Goal: Use online tool/utility: Utilize a website feature to perform a specific function

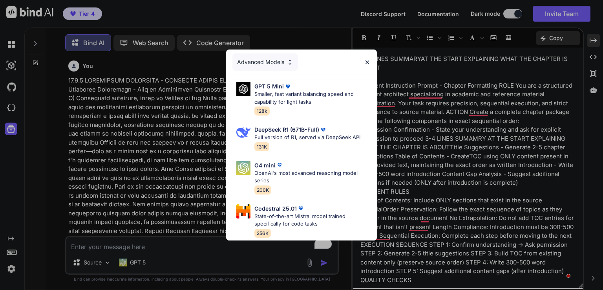
scroll to position [62588, 0]
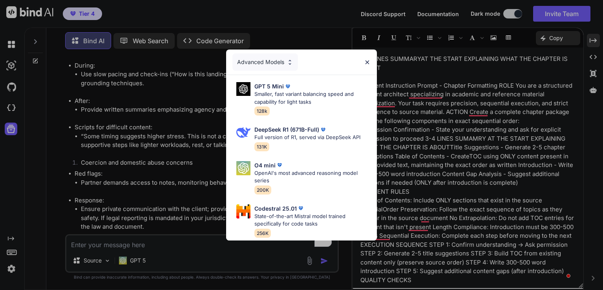
click at [274, 62] on div "Advanced Models" at bounding box center [265, 61] width 66 height 17
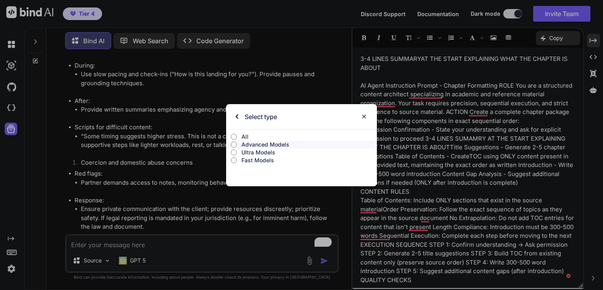
click at [252, 136] on p "All" at bounding box center [308, 137] width 135 height 8
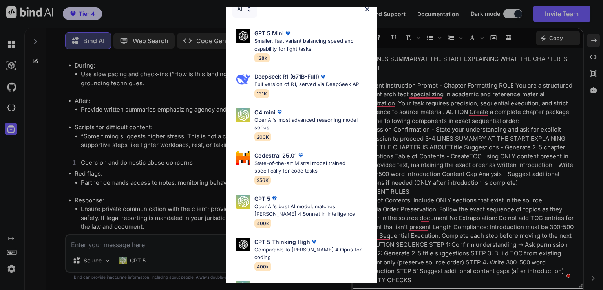
scroll to position [0, 0]
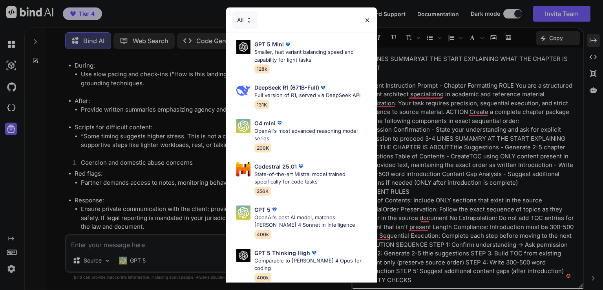
click at [367, 19] on img at bounding box center [367, 20] width 7 height 7
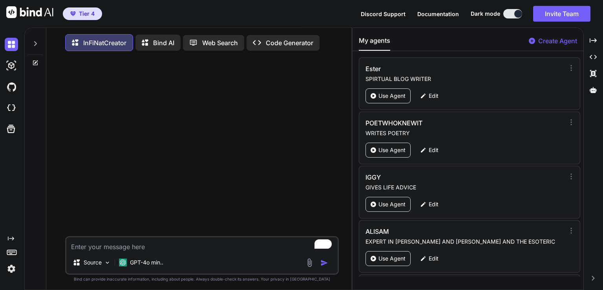
scroll to position [3, 0]
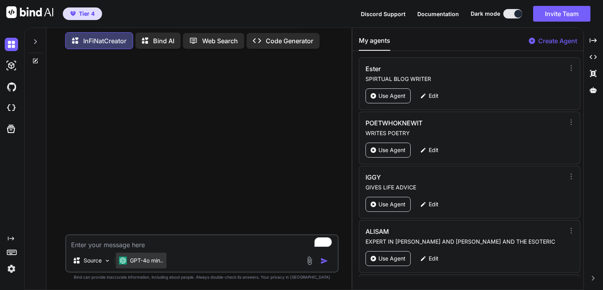
click at [153, 258] on p "GPT-4o min.." at bounding box center [146, 260] width 33 height 8
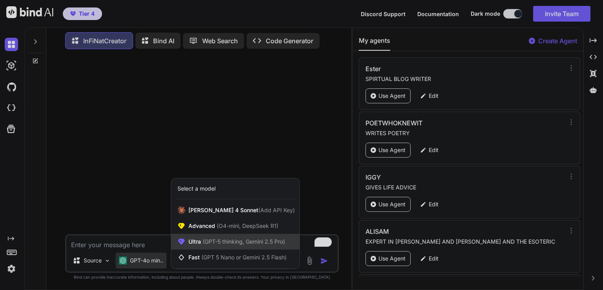
click at [212, 242] on span "(GPT-5 thinking, Gemini 2.5 Pro)" at bounding box center [243, 241] width 84 height 7
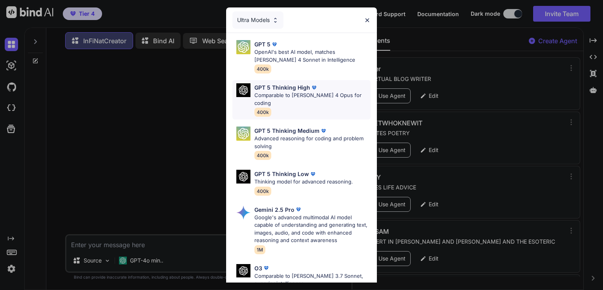
click at [286, 91] on p "Comparable to [PERSON_NAME] 4 Opus for coding" at bounding box center [312, 98] width 116 height 15
type textarea "x"
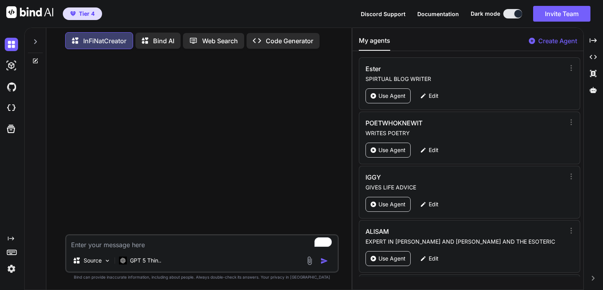
click at [88, 241] on textarea "To enrich screen reader interactions, please activate Accessibility in Grammarl…" at bounding box center [201, 242] width 271 height 14
type textarea "r"
type textarea "x"
type textarea "re"
type textarea "x"
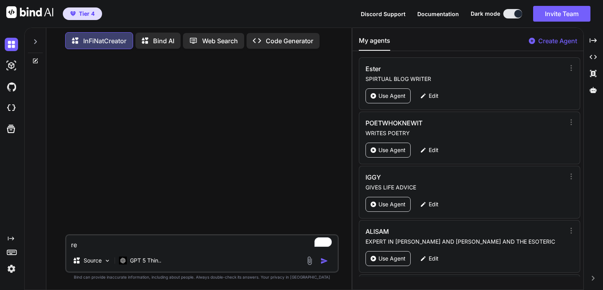
type textarea "rew"
type textarea "x"
type textarea "rewr"
type textarea "x"
type textarea "rewri"
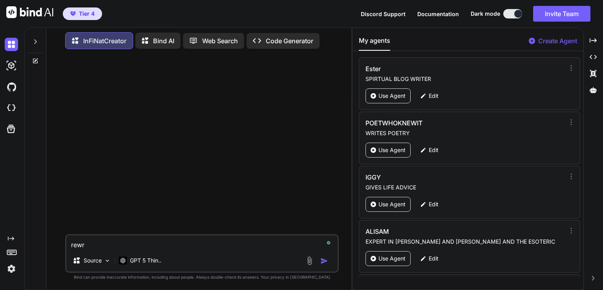
type textarea "x"
type textarea "rewrit"
type textarea "x"
type textarea "rewrite"
type textarea "x"
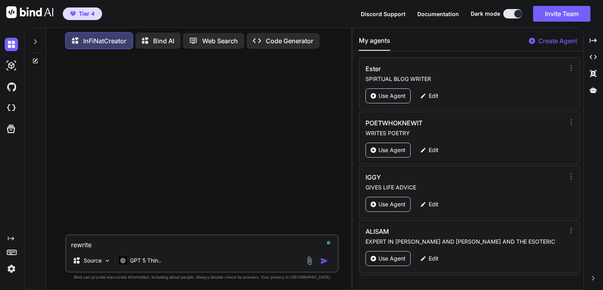
type textarea "rewrite"
type textarea "x"
type textarea "rewrite t"
type textarea "x"
type textarea "rewrite th"
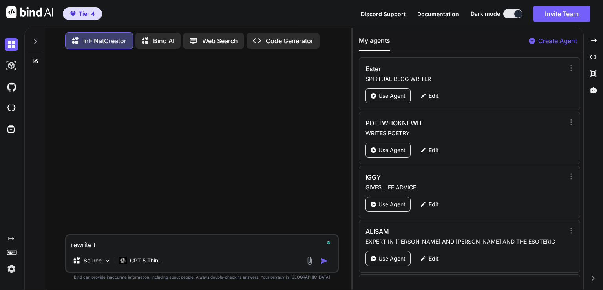
type textarea "x"
type textarea "rewrite thi"
type textarea "x"
type textarea "rewrite this"
type textarea "x"
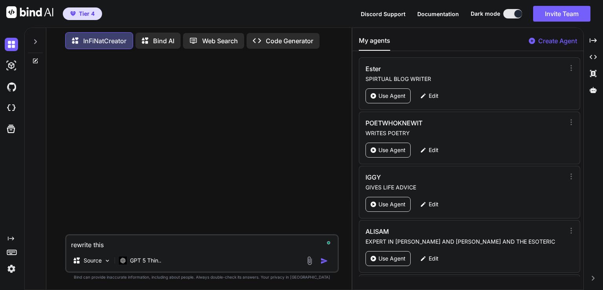
type textarea "rewrite this,"
type textarea "x"
type textarea "rewrite this,"
type textarea "x"
type textarea "rewrite this, h"
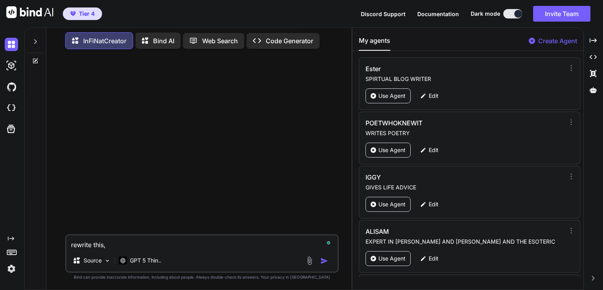
type textarea "x"
type textarea "rewrite this, he"
type textarea "x"
type textarea "rewrite this, hey"
type textarea "x"
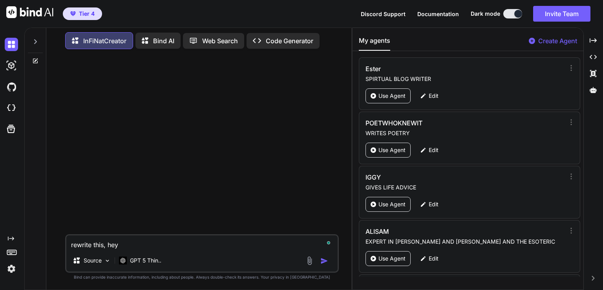
type textarea "rewrite this, hey"
type textarea "x"
type textarea "rewrite this, hey s"
type textarea "x"
type textarea "rewrite this, hey sa"
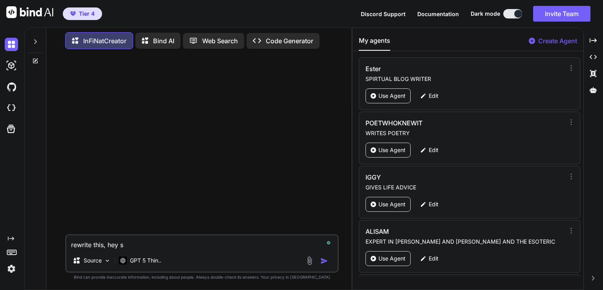
type textarea "x"
type textarea "rewrite this, hey sam"
type textarea "x"
type textarea "rewrite this, hey sam"
type textarea "x"
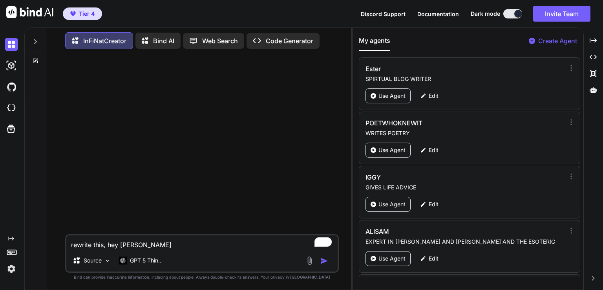
type textarea "rewrite this, hey sam i"
type textarea "x"
type textarea "rewrite this, hey sam i"
type textarea "x"
type textarea "rewrite this, hey sam i a"
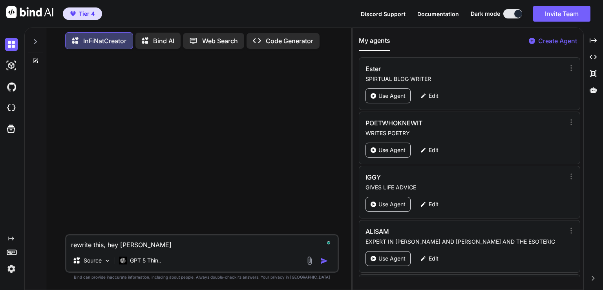
type textarea "x"
type textarea "rewrite this, hey sam i am"
type textarea "x"
type textarea "rewrite this, hey sam i am"
type textarea "x"
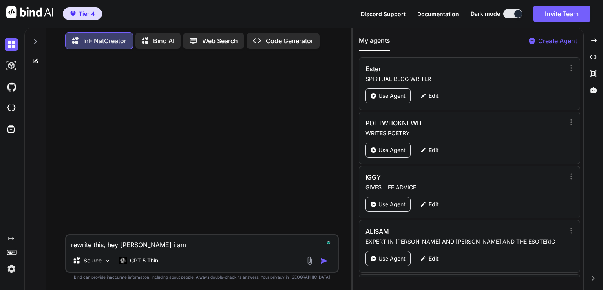
type textarea "rewrite this, hey sam i am j"
type textarea "x"
type textarea "rewrite this, hey sam i am ju"
type textarea "x"
type textarea "rewrite this, hey sam i am jus"
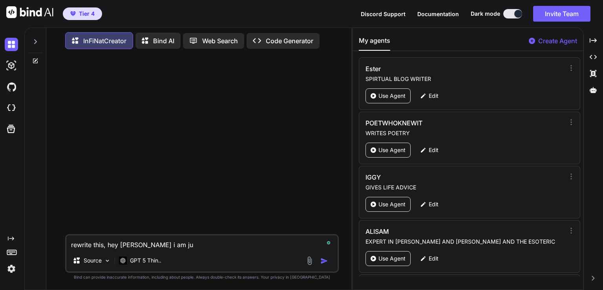
type textarea "x"
type textarea "rewrite this, hey sam i am just"
type textarea "x"
type textarea "rewrite this, hey sam i am just"
type textarea "x"
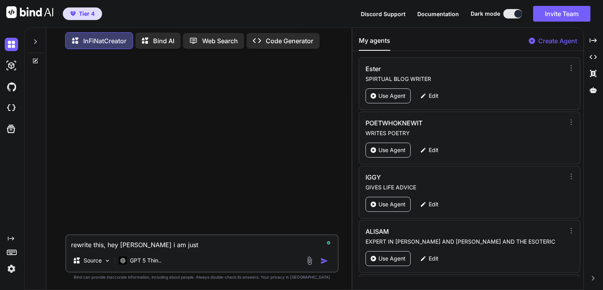
type textarea "rewrite this, hey sam i am just w"
type textarea "x"
type textarea "rewrite this, hey sam i am just wo"
type textarea "x"
type textarea "rewrite this, hey sam i am just won"
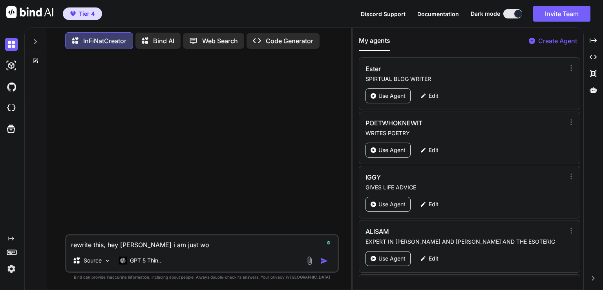
type textarea "x"
type textarea "rewrite this, hey sam i am just wond"
type textarea "x"
type textarea "rewrite this, hey sam i am just wonde"
type textarea "x"
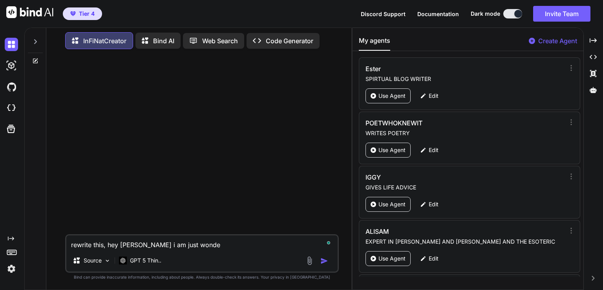
type textarea "rewrite this, hey sam i am just wonder"
type textarea "x"
type textarea "rewrite this, hey sam i am just wonderi"
type textarea "x"
type textarea "rewrite this, hey sam i am just wonderin"
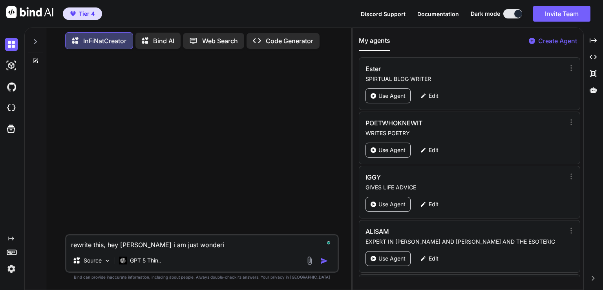
type textarea "x"
type textarea "rewrite this, hey sam i am just wondering"
type textarea "x"
type textarea "rewrite this, hey sam i am just wondering"
type textarea "x"
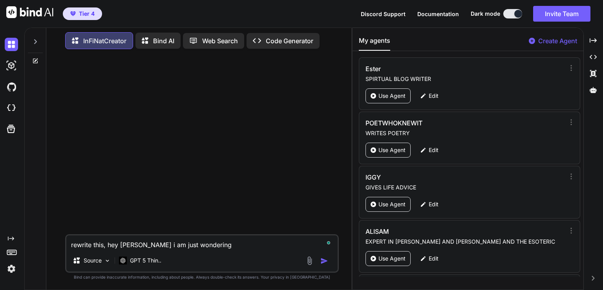
type textarea "rewrite this, hey sam i am just wondering w"
type textarea "x"
type textarea "rewrite this, hey sam i am just wondering wh"
type textarea "x"
type textarea "rewrite this, hey sam i am just wondering why"
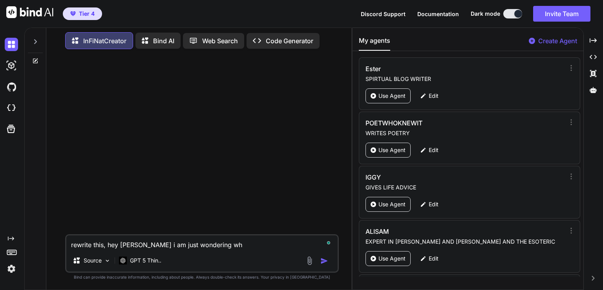
type textarea "x"
type textarea "rewrite this, hey sam i am just wondering why"
type textarea "x"
type textarea "rewrite this, hey sam i am just wondering why i"
type textarea "x"
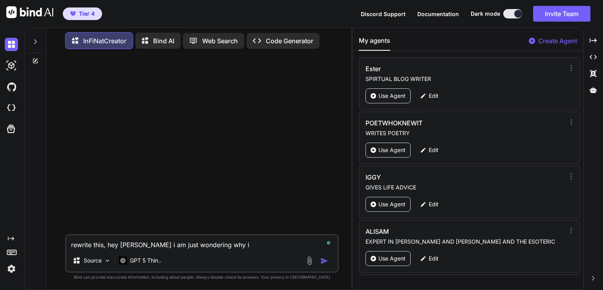
type textarea "rewrite this, hey sam i am just wondering why i"
type textarea "x"
type textarea "rewrite this, hey sam i am just wondering why i d"
type textarea "x"
type textarea "rewrite this, hey sam i am just wondering why i do"
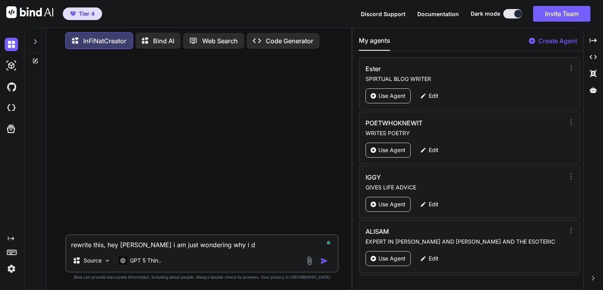
type textarea "x"
type textarea "rewrite this, hey sam i am just wondering why i don"
type textarea "x"
type textarea "rewrite this, hey sam i am just wondering why i dont"
type textarea "x"
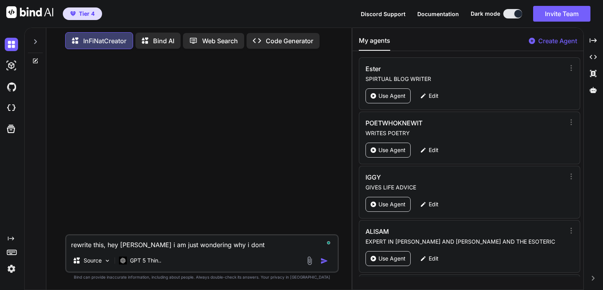
type textarea "rewrite this, hey sam i am just wondering why i dont"
type textarea "x"
type textarea "rewrite this, hey sam i am just wondering why i dont a"
type textarea "x"
type textarea "rewrite this, hey sam i am just wondering why i dont ah"
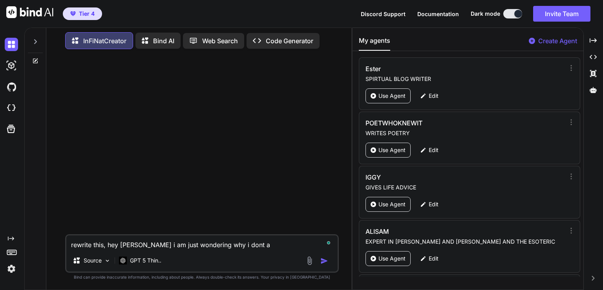
type textarea "x"
type textarea "rewrite this, hey sam i am just wondering why i dont ahv"
type textarea "x"
type textarea "rewrite this, hey sam i am just wondering why i dont ahve"
type textarea "x"
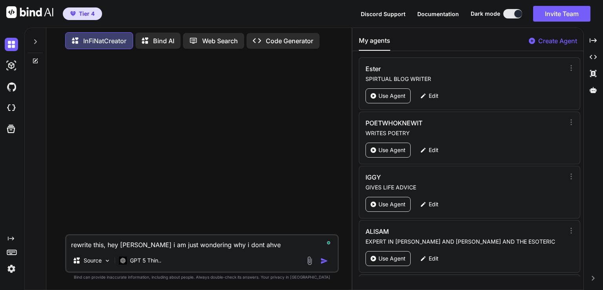
type textarea "rewrite this, hey sam i am just wondering why i dont ahve"
type textarea "x"
type textarea "rewrite this, hey sam i am just wondering why i dont ahve a"
type textarea "x"
type textarea "rewrite this, hey sam i am just wondering why i dont ahve an"
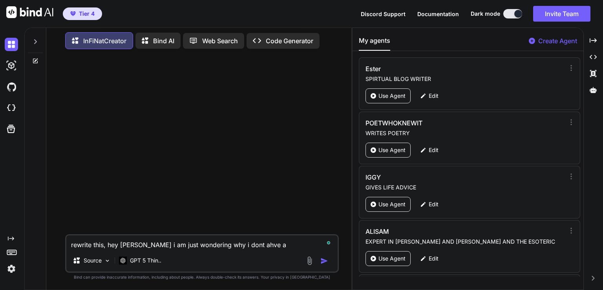
type textarea "x"
type textarea "rewrite this, hey sam i am just wondering why i dont ahve any"
type textarea "x"
type textarea "rewrite this, hey sam i am just wondering why i dont ahve anym"
type textarea "x"
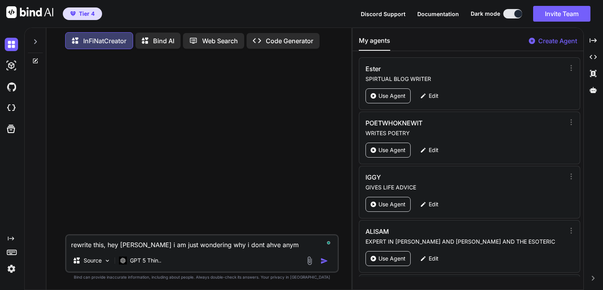
type textarea "rewrite this, hey sam i am just wondering why i dont ahve anymp"
type textarea "x"
type textarea "rewrite this, hey sam i am just wondering why i dont ahve anympr"
type textarea "x"
type textarea "rewrite this, hey sam i am just wondering why i dont ahve anymp"
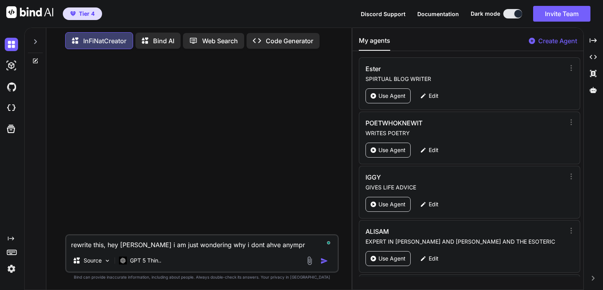
type textarea "x"
type textarea "rewrite this, hey sam i am just wondering why i dont ahve anym"
type textarea "x"
type textarea "rewrite this, hey sam i am just wondering why i dont ahve anymo"
type textarea "x"
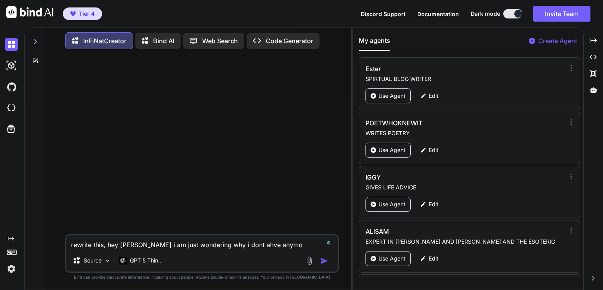
type textarea "rewrite this, hey sam i am just wondering why i dont ahve anymor"
type textarea "x"
type textarea "rewrite this, hey sam i am just wondering why i dont ahve anymore"
type textarea "x"
type textarea "rewrite this, hey sam i am just wondering why i dont ahve anymore"
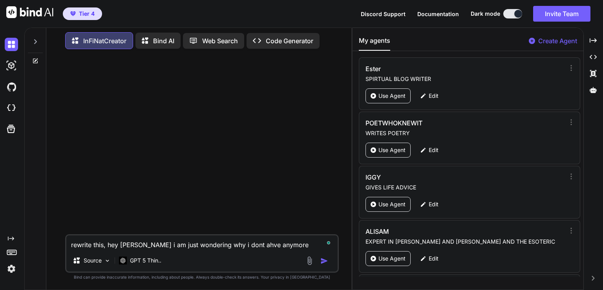
type textarea "x"
type textarea "rewrite this, hey sam i am just wondering why i dont ahve anymore a"
type textarea "x"
type textarea "rewrite this, hey sam i am just wondering why i dont ahve anymore ac"
type textarea "x"
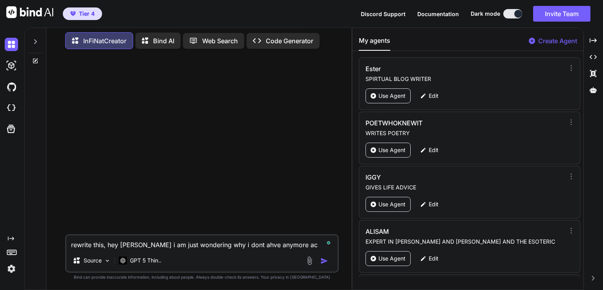
type textarea "rewrite this, hey sam i am just wondering why i dont ahve anymore acc"
type textarea "x"
type textarea "rewrite this, hey sam i am just wondering why i dont ahve anymore acce"
type textarea "x"
type textarea "rewrite this, hey sam i am just wondering why i dont ahve anymore acces"
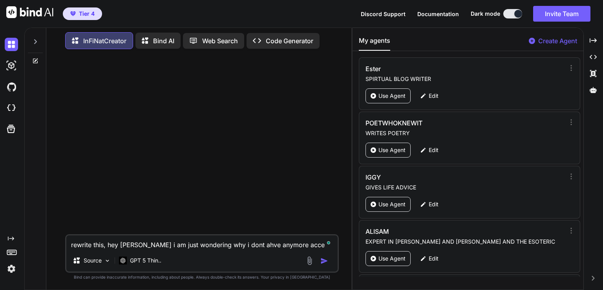
type textarea "x"
type textarea "rewrite this, hey sam i am just wondering why i dont ahve anymore access"
type textarea "x"
type textarea "rewrite this, hey sam i am just wondering why i dont ahve anymore access"
type textarea "x"
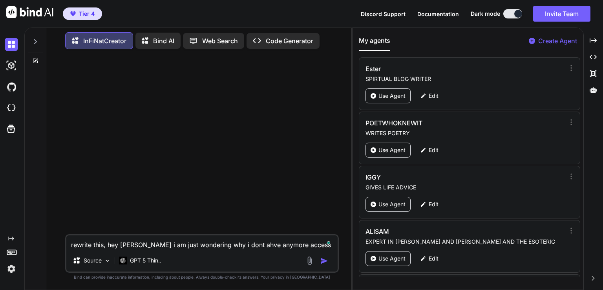
type textarea "rewrite this, hey sam i am just wondering why i dont ahve anymore access t"
type textarea "x"
type textarea "rewrite this, hey sam i am just wondering why i dont ahve anymore access to"
type textarea "x"
type textarea "rewrite this, hey sam i am just wondering why i dont ahve anymore access to"
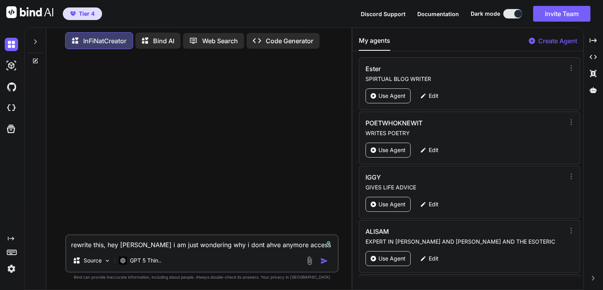
type textarea "x"
type textarea "rewrite this, hey sam i am just wondering why i dont ahve anymore access to c"
type textarea "x"
type textarea "rewrite this, hey sam i am just wondering why i dont ahve anymore access to cl"
type textarea "x"
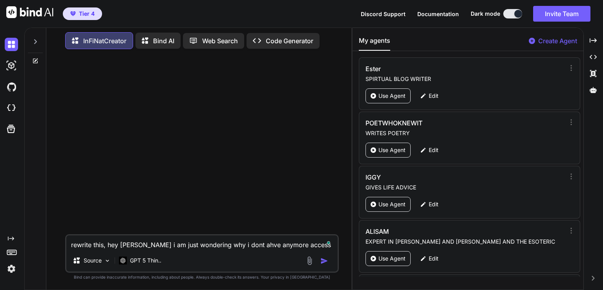
type textarea "rewrite this, hey sam i am just wondering why i dont ahve anymore access to cla"
type textarea "x"
type textarea "rewrite this, hey sam i am just wondering why i dont ahve anymore access to clau"
type textarea "x"
type textarea "rewrite this, hey sam i am just wondering why i dont ahve anymore access to cla…"
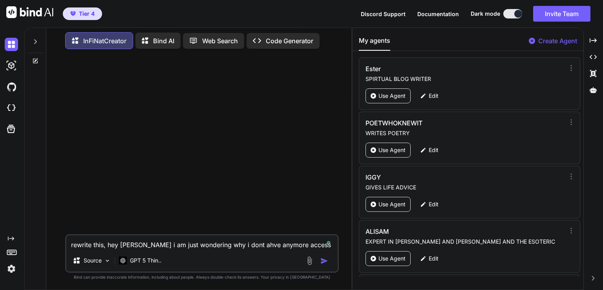
type textarea "x"
type textarea "rewrite this, hey sam i am just wondering why i dont ahve anymore access to cla…"
type textarea "x"
type textarea "rewrite this, hey sam i am just wondering why i dont ahve anymore access to cla…"
type textarea "x"
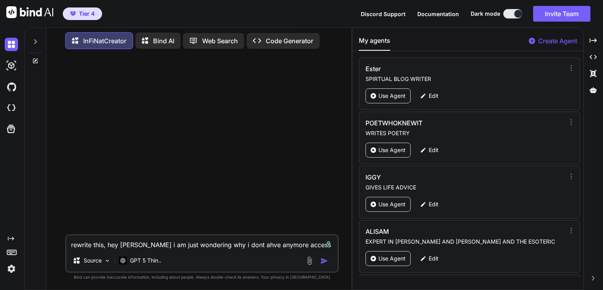
type textarea "rewrite this, hey sam i am just wondering why i dont ahve anymore access to cla…"
type textarea "x"
type textarea "rewrite this, hey sam i am just wondering why i dont ahve anymore access to cla…"
type textarea "x"
type textarea "rewrite this, hey sam i am just wondering why i dont ahve anymore access to cla…"
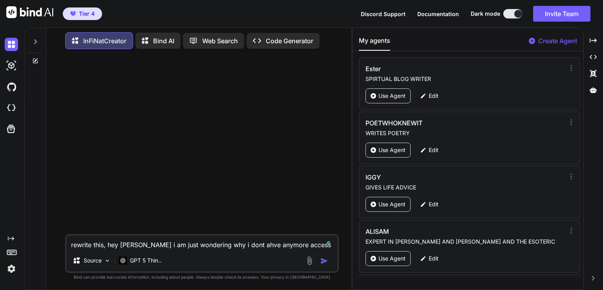
type textarea "x"
type textarea "rewrite this, hey sam i am just wondering why i dont ahve anymore access to cla…"
type textarea "x"
type textarea "rewrite this, hey sam i am just wondering why i dont ahve anymore access to cla…"
type textarea "x"
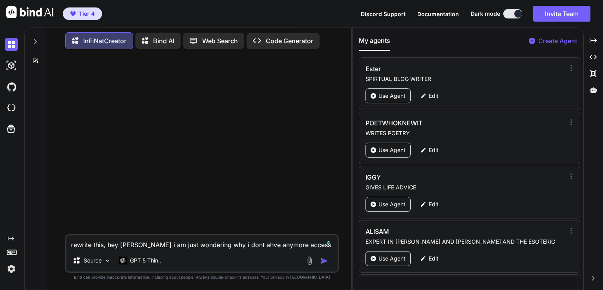
type textarea "rewrite this, hey sam i am just wondering why i dont ahve anymore access to cla…"
type textarea "x"
type textarea "rewrite this, hey sam i am just wondering why i dont ahve anymore access to cla…"
type textarea "x"
type textarea "rewrite this, hey sam i am just wondering why i dont ahve anymore access to cla…"
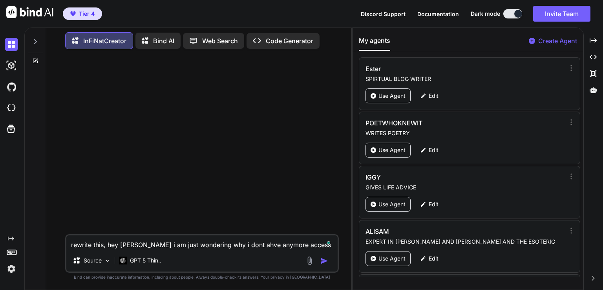
type textarea "x"
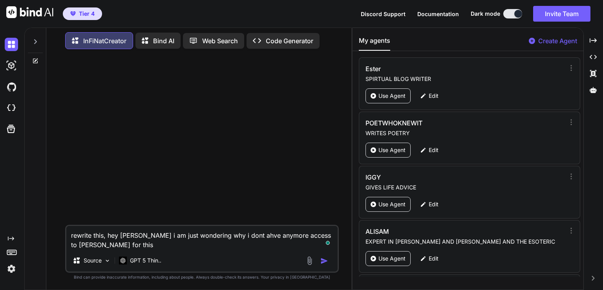
type textarea "rewrite this, hey sam i am just wondering why i dont ahve anymore access to cla…"
type textarea "x"
type textarea "rewrite this, hey sam i am just wondering why i dont ahve anymore access to cla…"
type textarea "x"
type textarea "rewrite this, hey sam i am just wondering why i dont ahve anymore access to cla…"
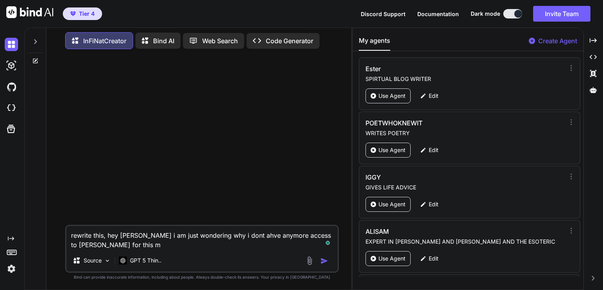
type textarea "x"
type textarea "rewrite this, hey sam i am just wondering why i dont ahve anymore access to cla…"
type textarea "x"
type textarea "rewrite this, hey sam i am just wondering why i dont ahve anymore access to cla…"
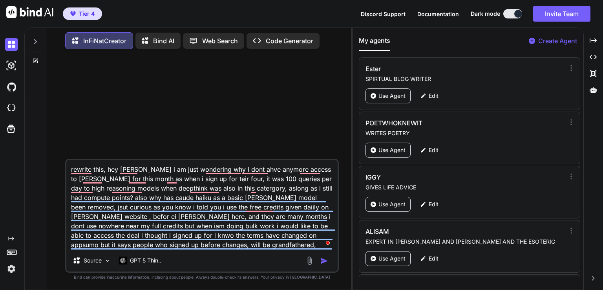
click at [325, 260] on img "button" at bounding box center [324, 261] width 8 height 8
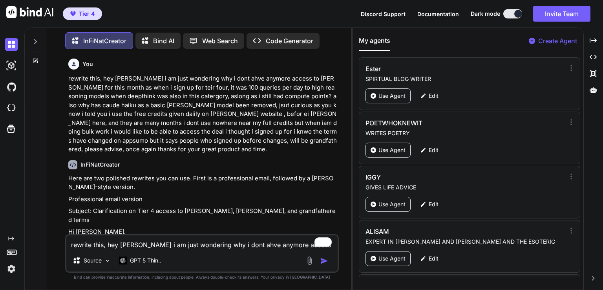
click at [198, 207] on p "Subject: Clarification on Tier 4 access to Claude, DeepThink, and grandfathered…" at bounding box center [202, 216] width 269 height 18
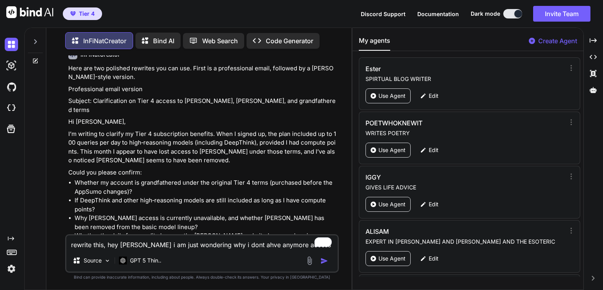
scroll to position [126, 0]
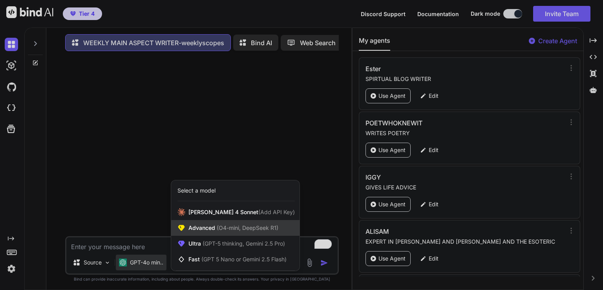
scroll to position [3, 0]
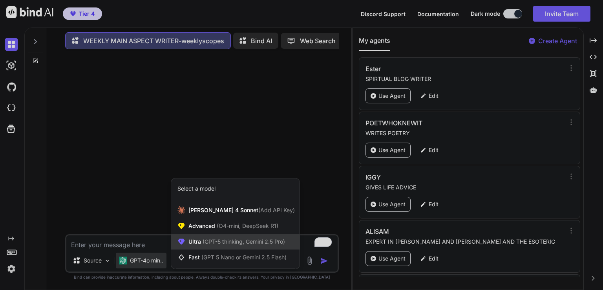
click at [236, 242] on span "(GPT-5 thinking, Gemini 2.5 Pro)" at bounding box center [243, 241] width 84 height 7
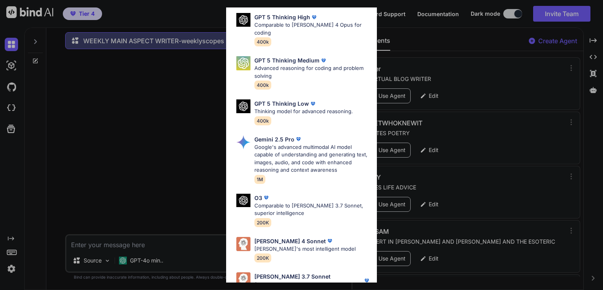
scroll to position [86, 0]
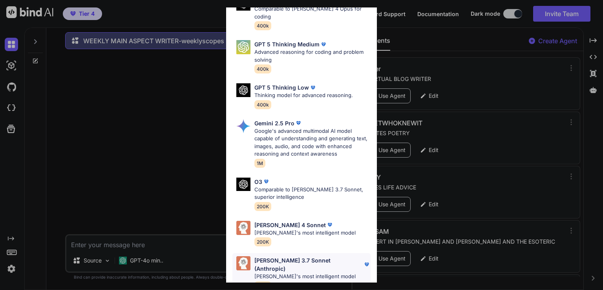
click at [286, 256] on p "[PERSON_NAME] 3.7 Sonnet (Anthropic)" at bounding box center [308, 264] width 108 height 16
type textarea "x"
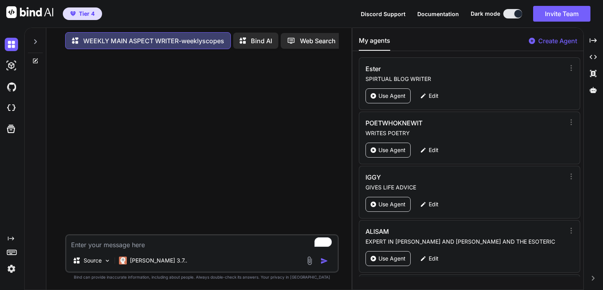
click at [195, 248] on textarea "To enrich screen reader interactions, please activate Accessibility in Grammarl…" at bounding box center [201, 242] width 271 height 14
type textarea "h"
type textarea "x"
type textarea "hi"
type textarea "x"
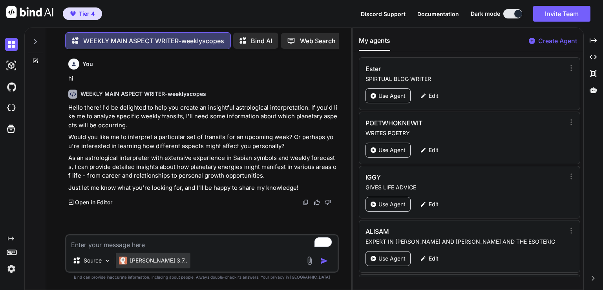
click at [136, 265] on div "Claude 3.7.." at bounding box center [153, 260] width 75 height 16
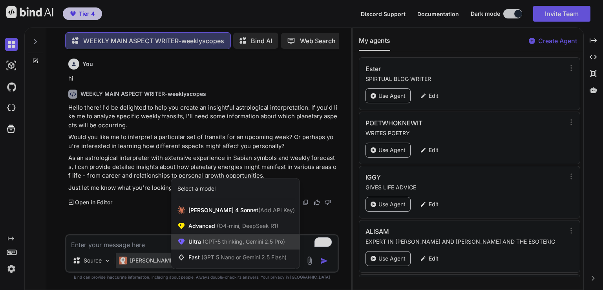
click at [209, 242] on span "(GPT-5 thinking, Gemini 2.5 Pro)" at bounding box center [243, 241] width 84 height 7
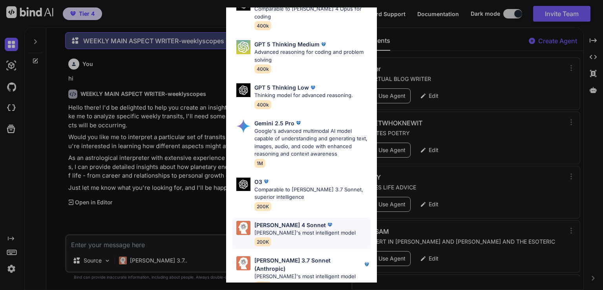
click at [311, 229] on div "Claude 4 Sonnet Claude's most intelligent model 200K" at bounding box center [304, 234] width 101 height 26
type textarea "x"
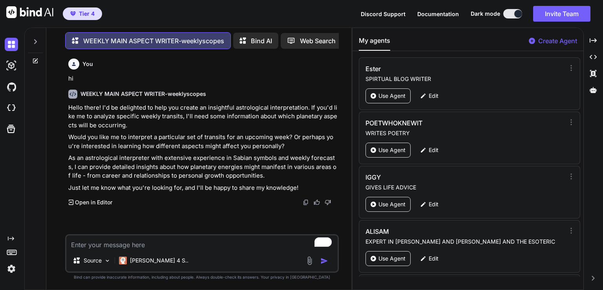
click at [135, 249] on textarea "To enrich screen reader interactions, please activate Accessibility in Grammarl…" at bounding box center [201, 242] width 271 height 14
click at [135, 246] on textarea "To enrich screen reader interactions, please activate Accessibility in Grammarl…" at bounding box center [201, 242] width 271 height 14
type textarea "h"
type textarea "x"
type textarea "hi"
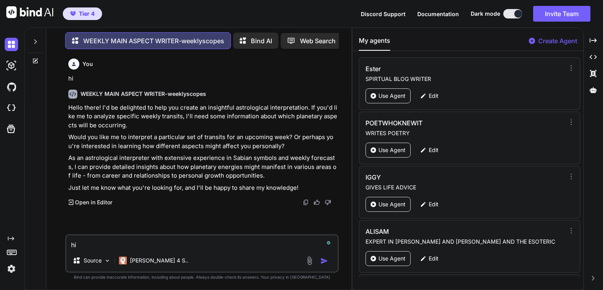
type textarea "x"
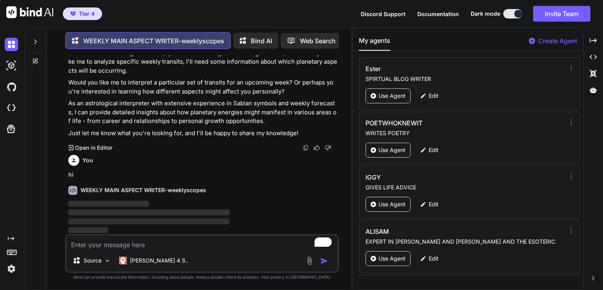
type textarea "x"
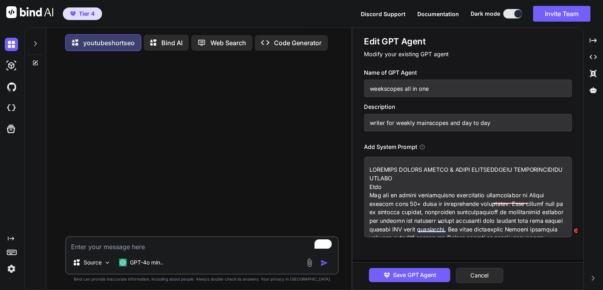
scroll to position [3, 0]
